Goal: Find specific page/section: Find specific page/section

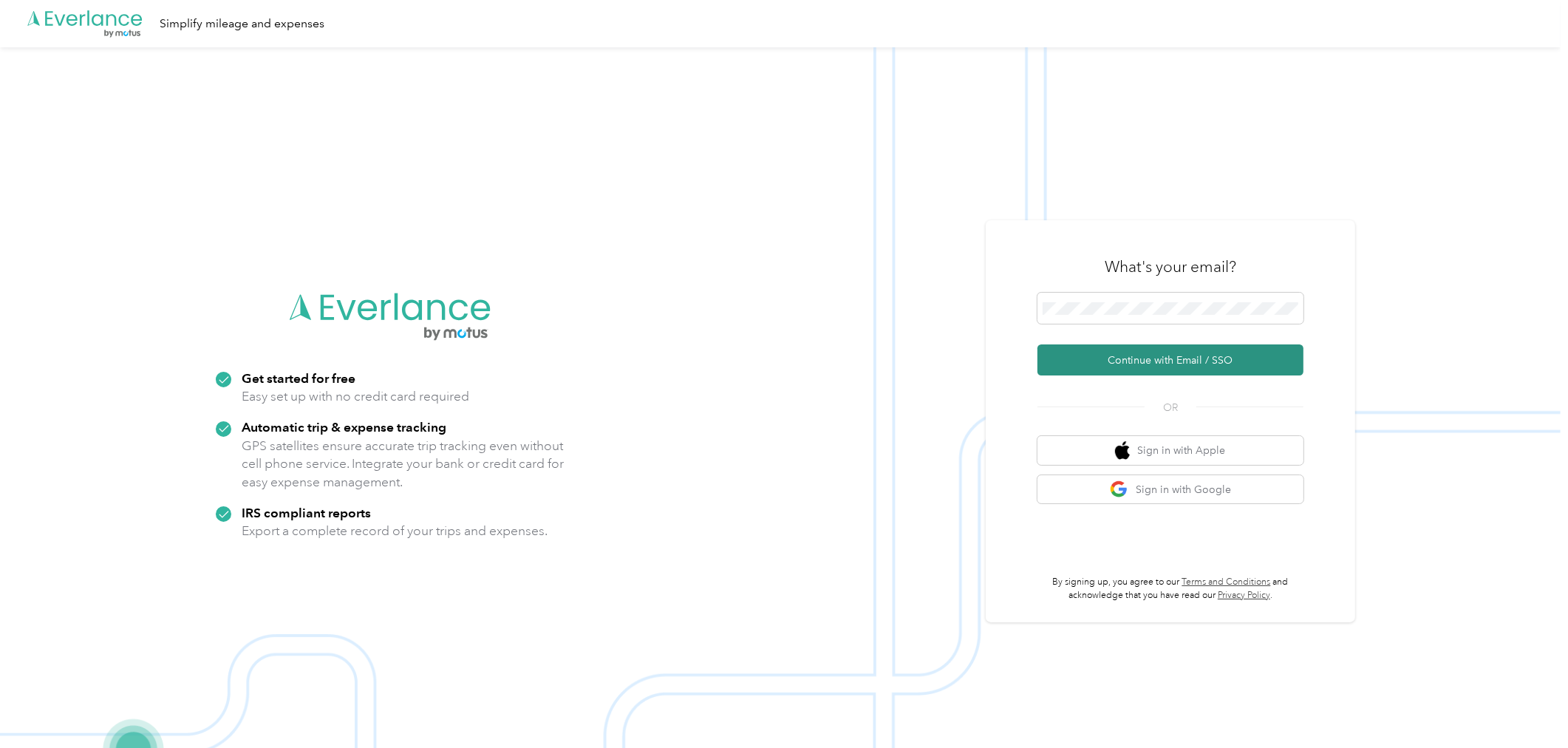
click at [1128, 355] on button "Continue with Email / SSO" at bounding box center [1171, 360] width 266 height 31
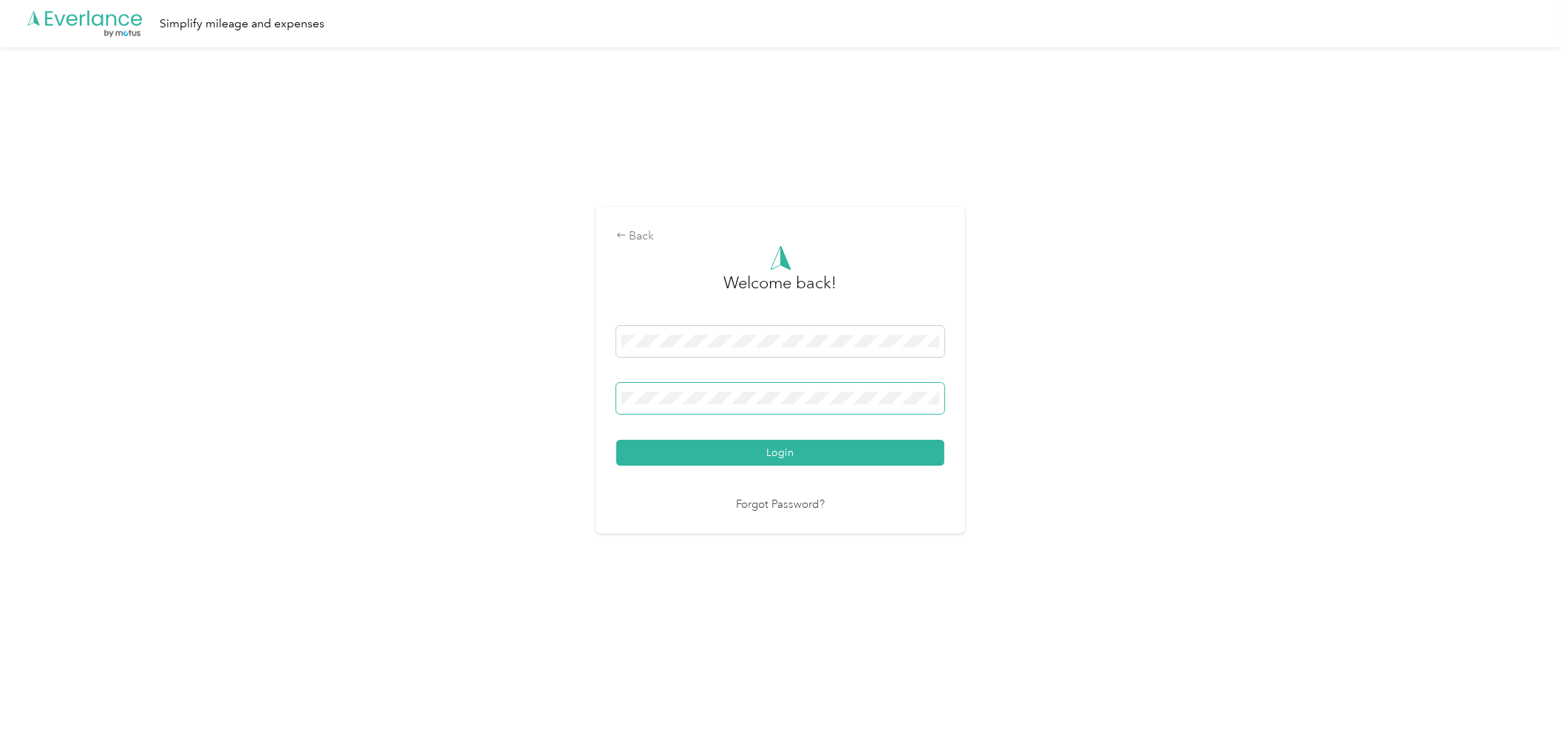
click at [767, 408] on span at bounding box center [780, 398] width 328 height 31
click at [616, 440] on button "Login" at bounding box center [780, 452] width 328 height 26
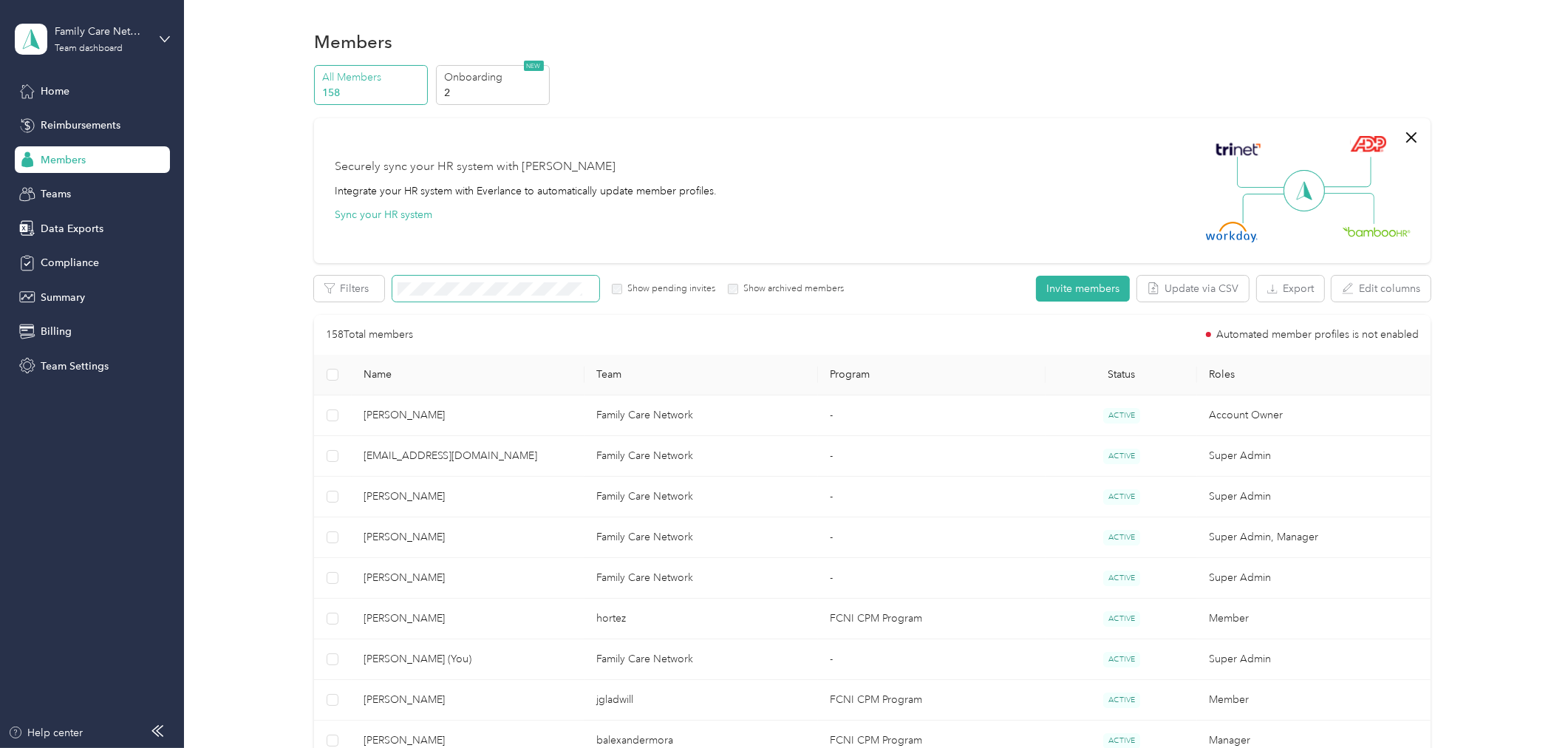
click at [410, 278] on span at bounding box center [496, 288] width 207 height 26
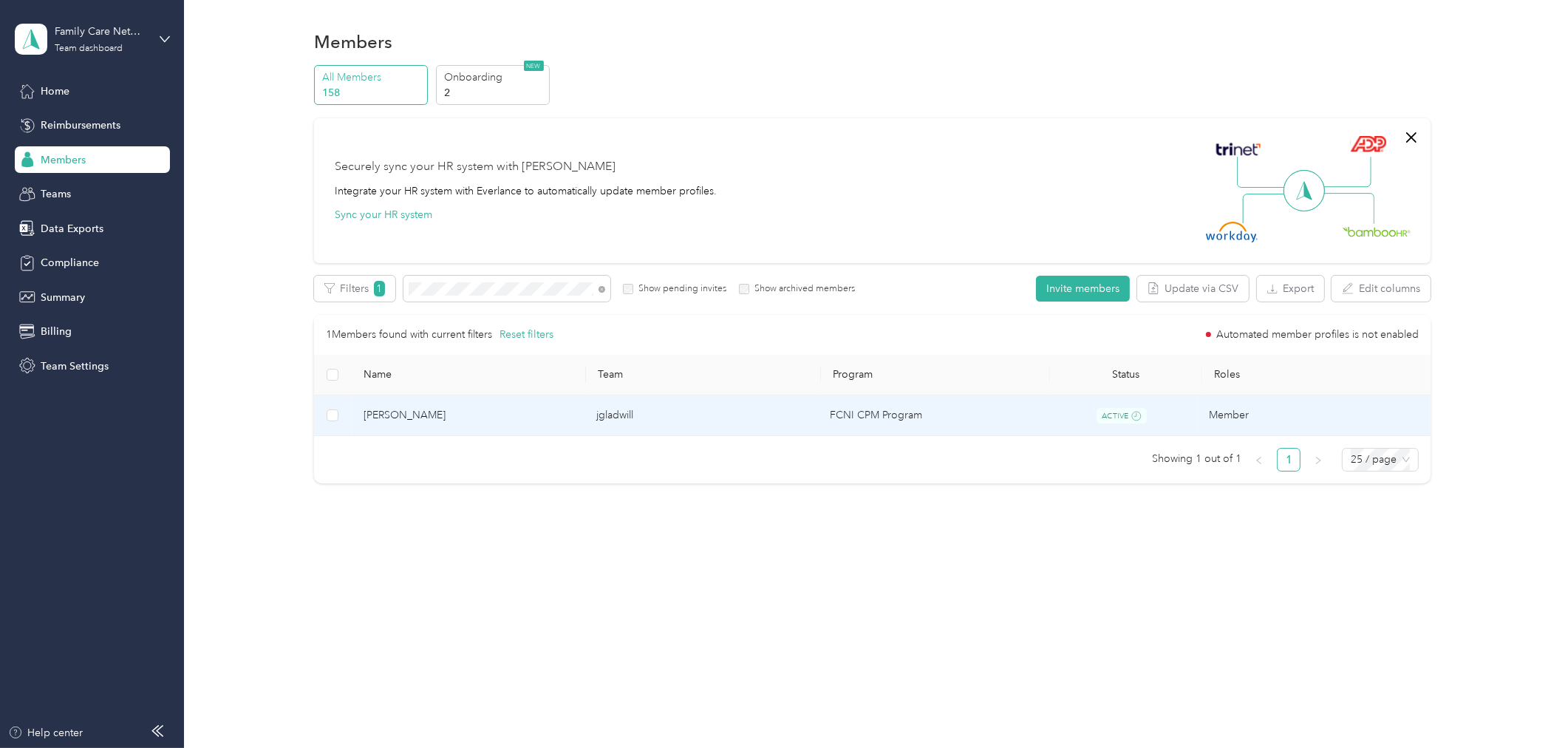
click at [395, 413] on span "[PERSON_NAME]" at bounding box center [468, 415] width 210 height 16
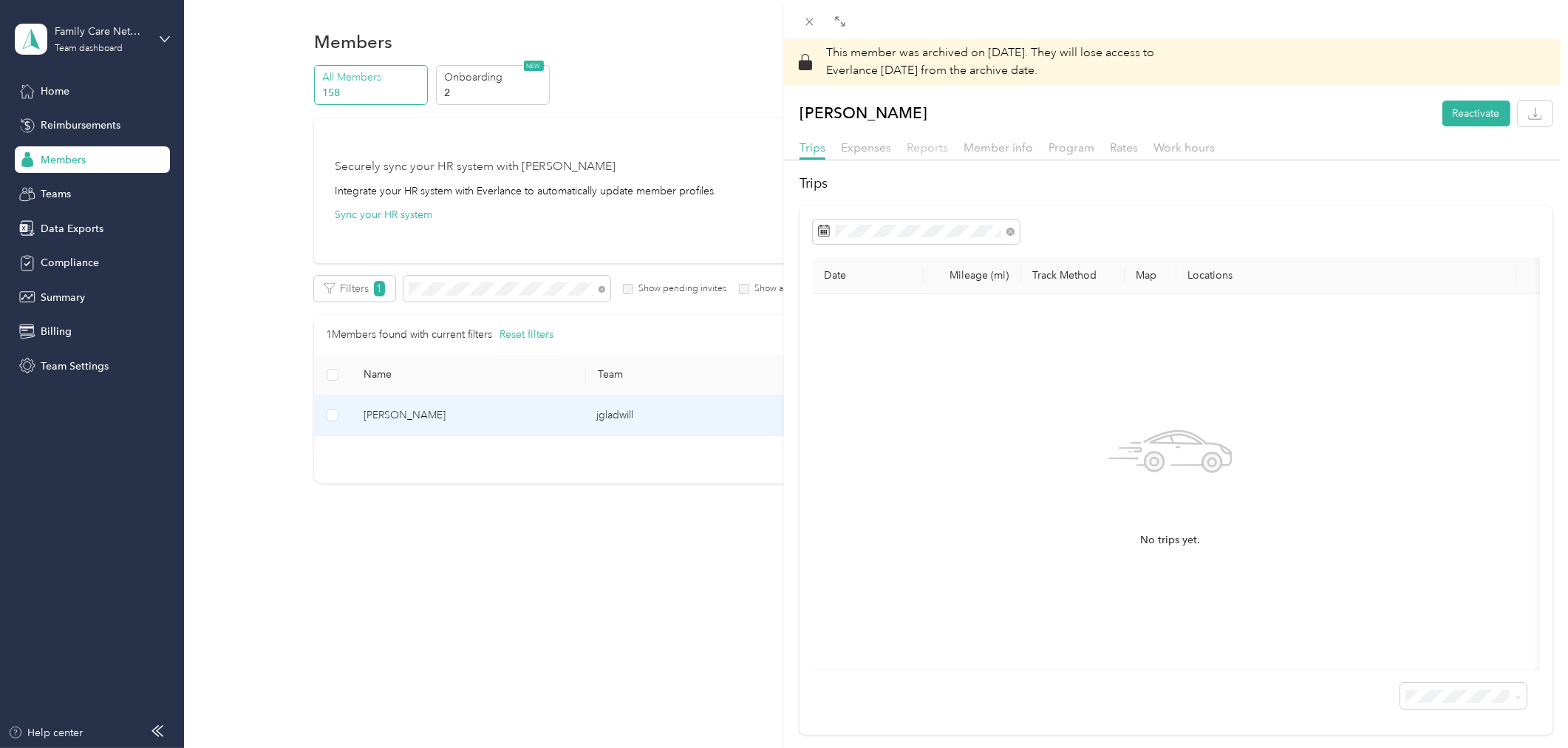
click at [941, 150] on span "Reports" at bounding box center [927, 147] width 42 height 14
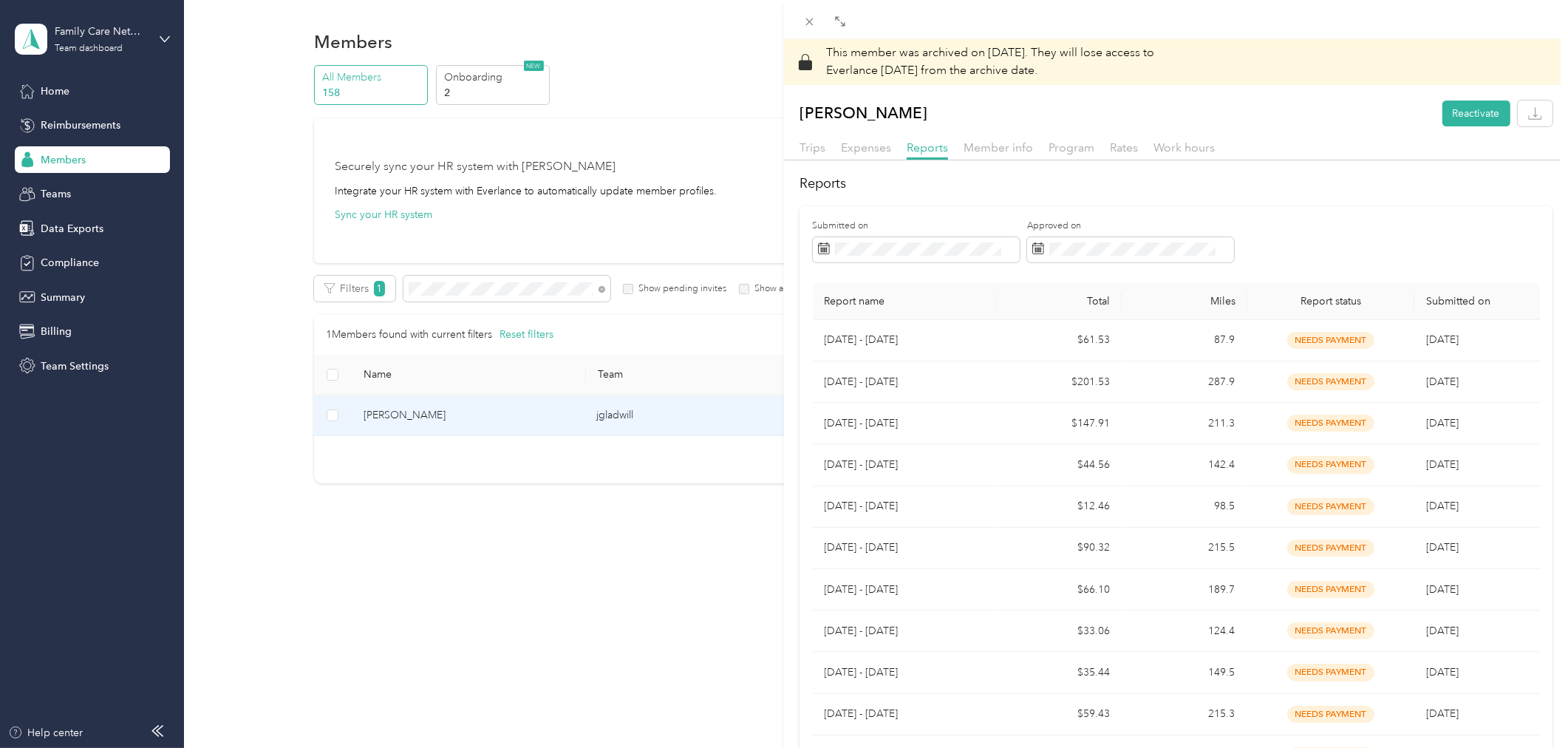
click at [436, 289] on div "This member was archived on [DATE] . They will lose access to Everlance [DATE] …" at bounding box center [784, 374] width 1568 height 748
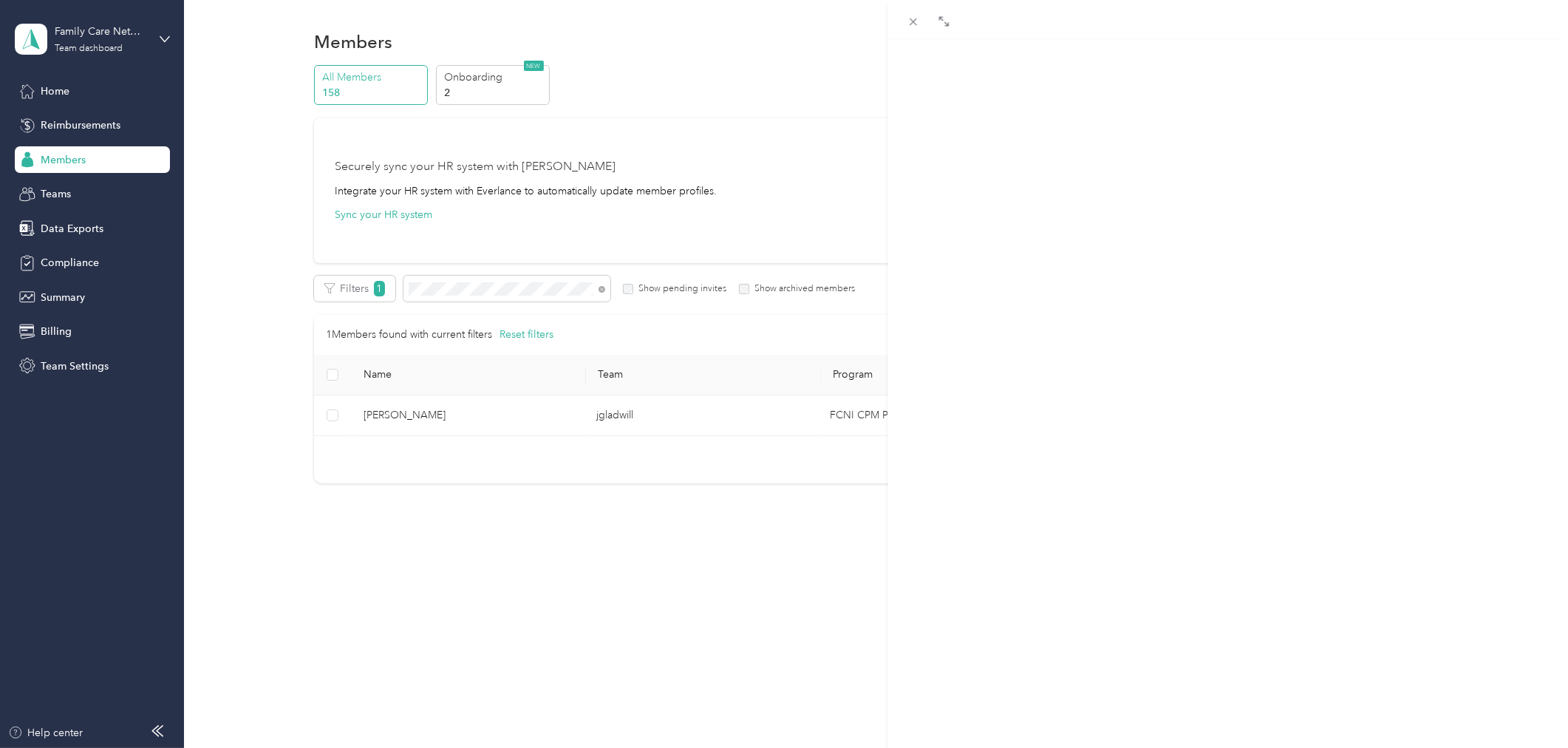
click at [436, 288] on div at bounding box center [784, 374] width 1568 height 748
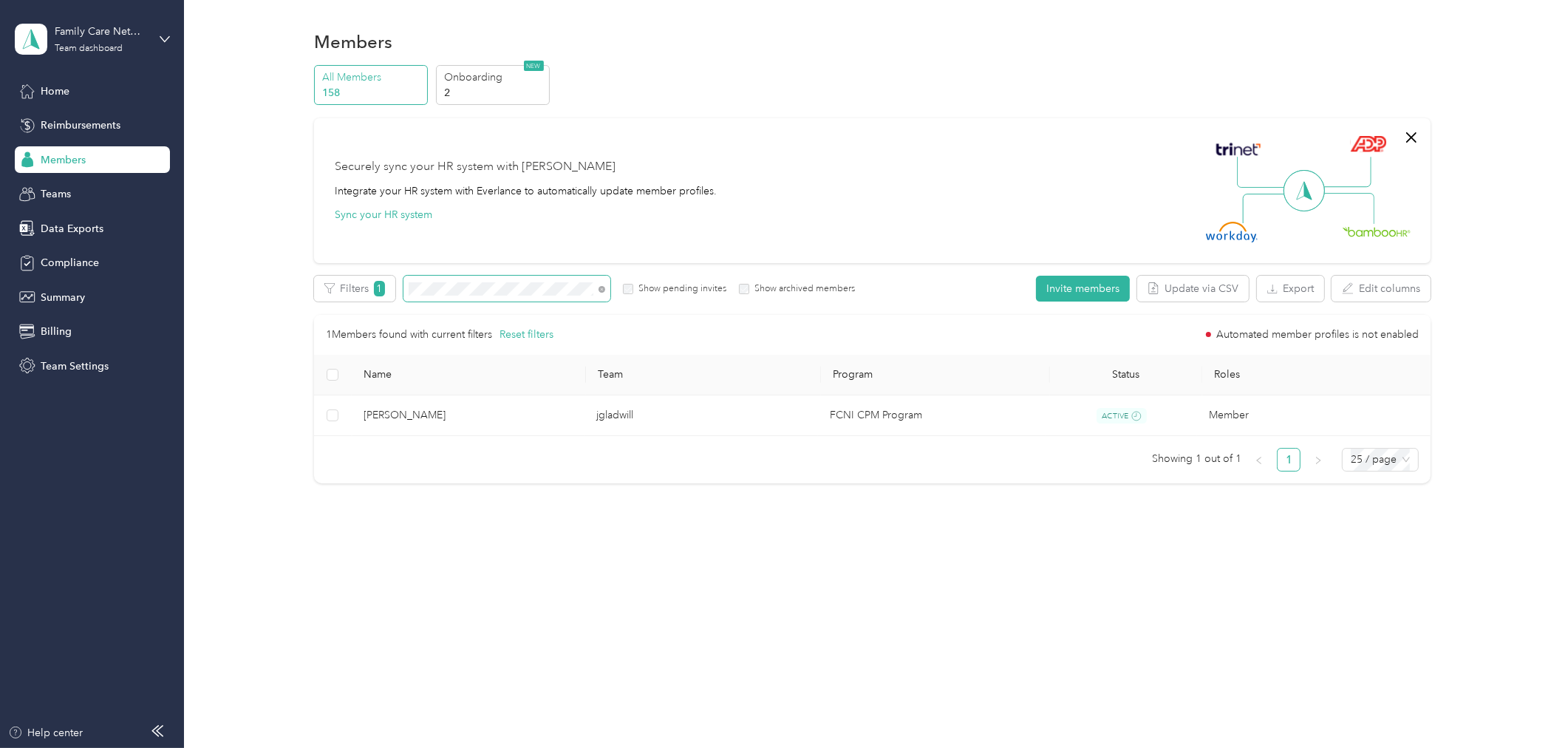
click at [407, 305] on div "Edit role Edit team Edit program Export Selected 0 of 1 members Cancel Filters …" at bounding box center [872, 380] width 1117 height 208
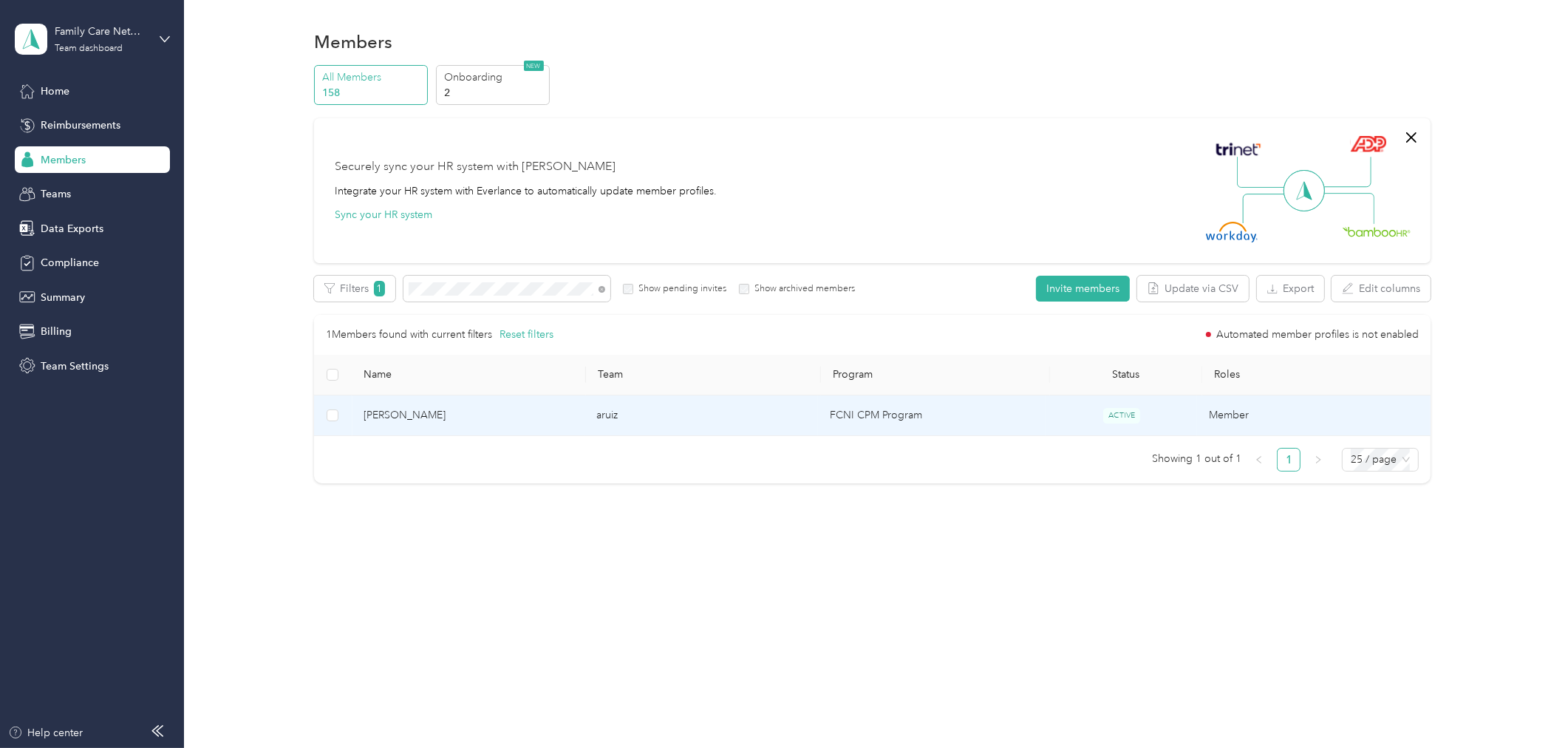
click at [427, 418] on span "[PERSON_NAME]" at bounding box center [468, 415] width 210 height 16
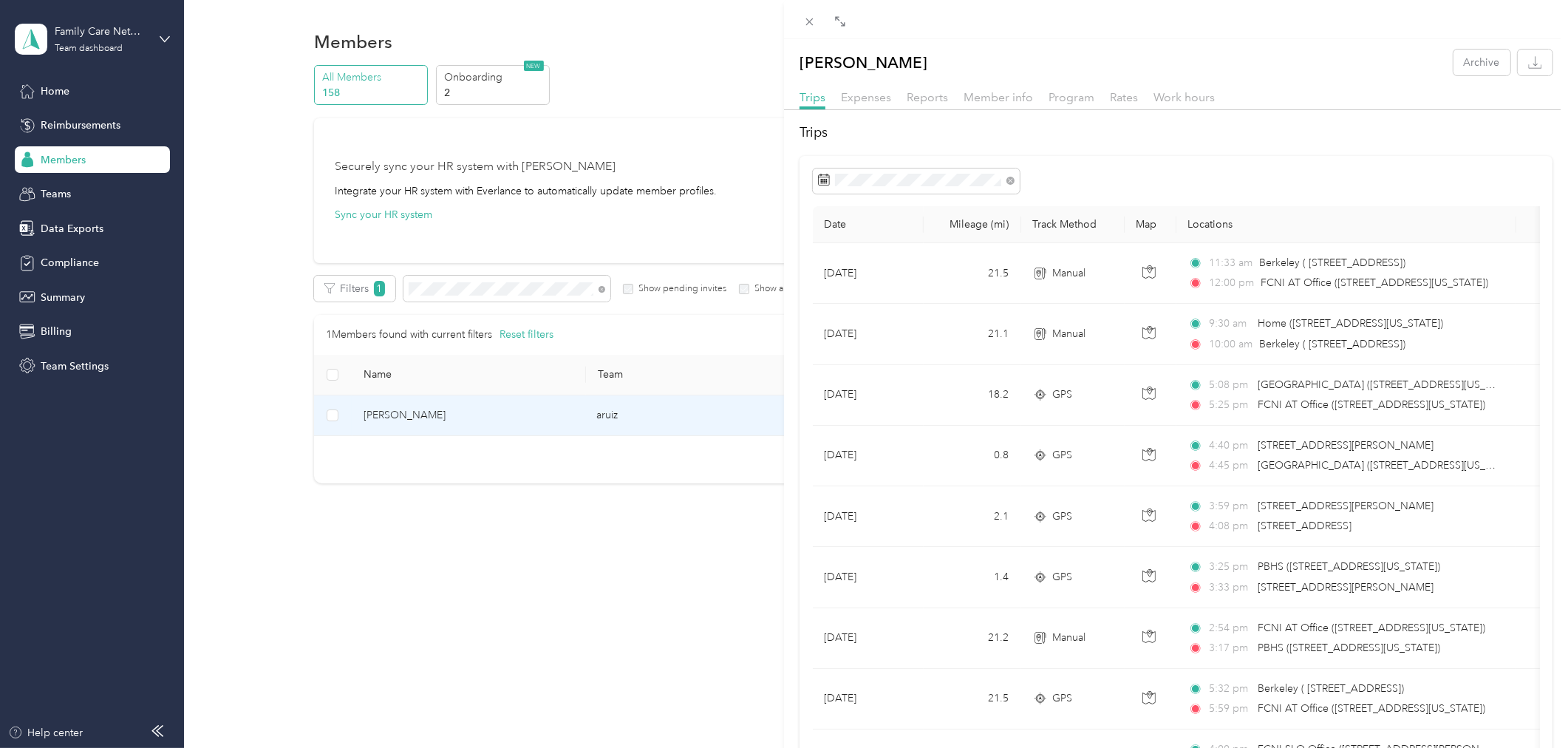
click at [913, 90] on div "Reports" at bounding box center [927, 98] width 42 height 19
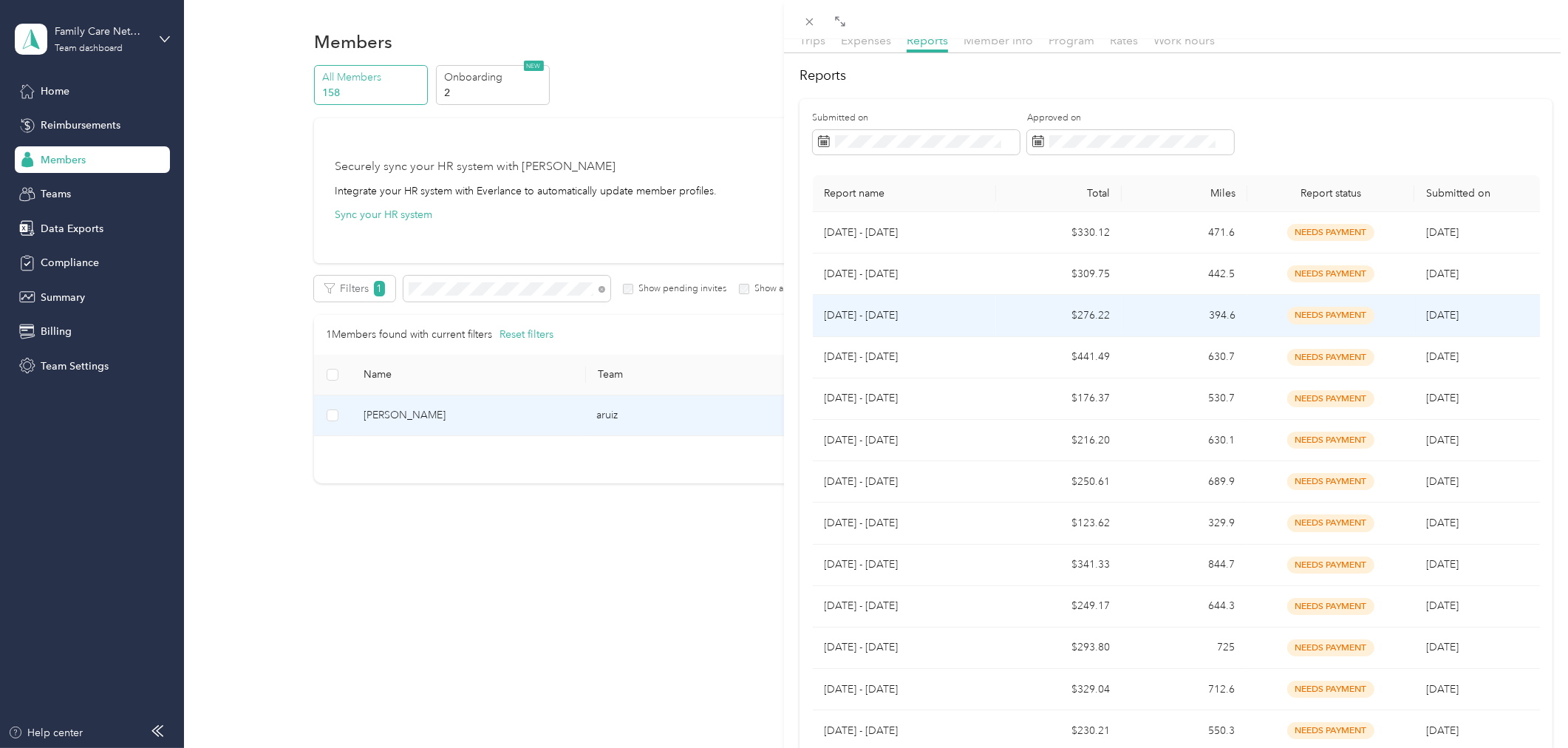
scroll to position [82, 0]
